Goal: Task Accomplishment & Management: Manage account settings

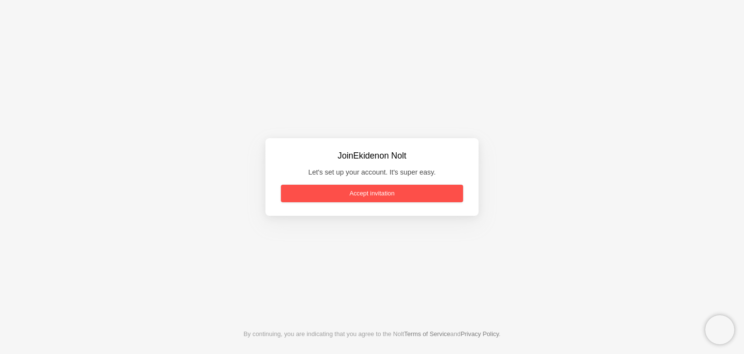
click at [396, 191] on link "Accept invitation" at bounding box center [372, 193] width 182 height 17
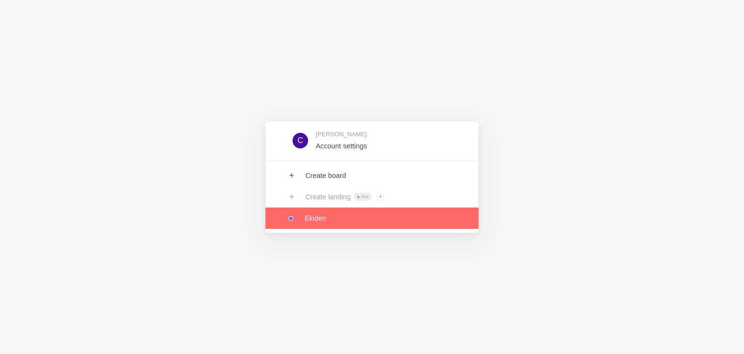
click at [328, 213] on link at bounding box center [371, 217] width 213 height 21
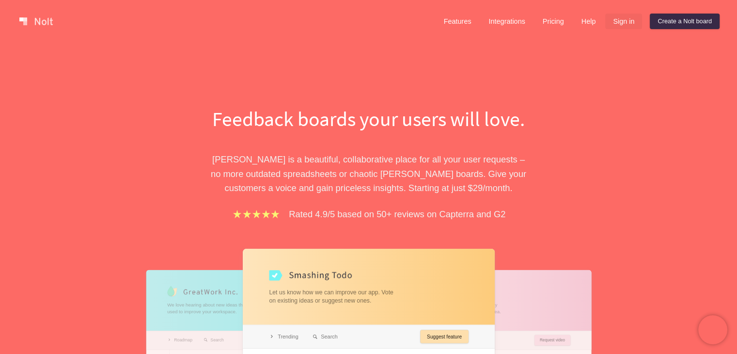
click at [624, 21] on link "Sign in" at bounding box center [623, 21] width 37 height 15
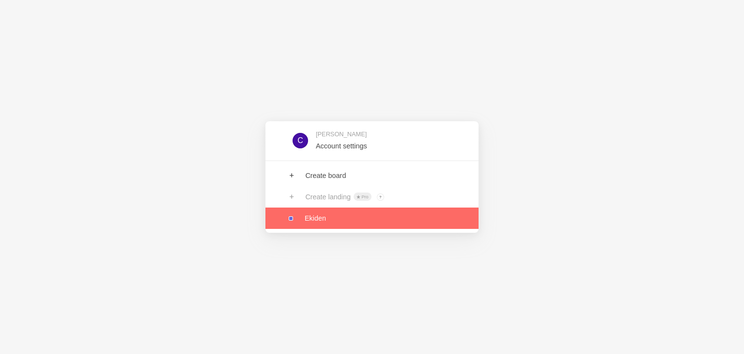
click at [322, 215] on link at bounding box center [371, 217] width 213 height 21
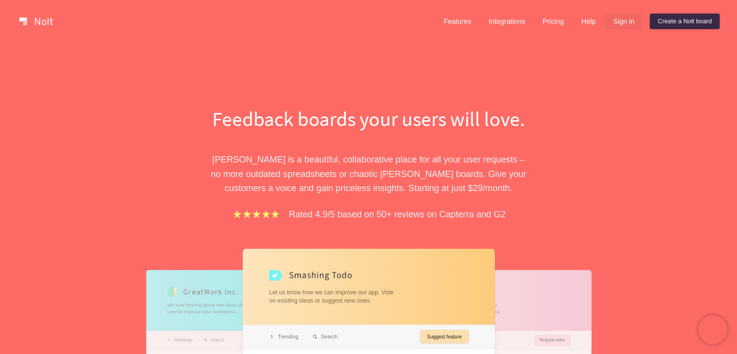
click at [625, 24] on link "Sign in" at bounding box center [623, 21] width 37 height 15
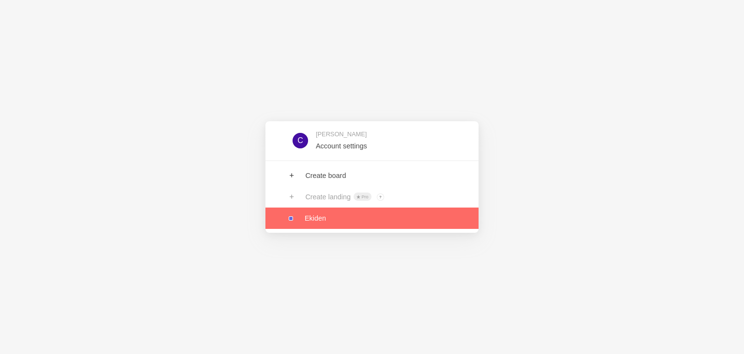
click at [318, 226] on link at bounding box center [371, 217] width 213 height 21
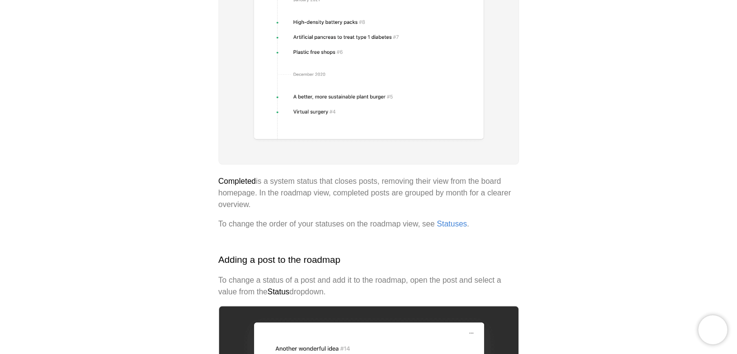
scroll to position [1308, 0]
